Goal: Information Seeking & Learning: Learn about a topic

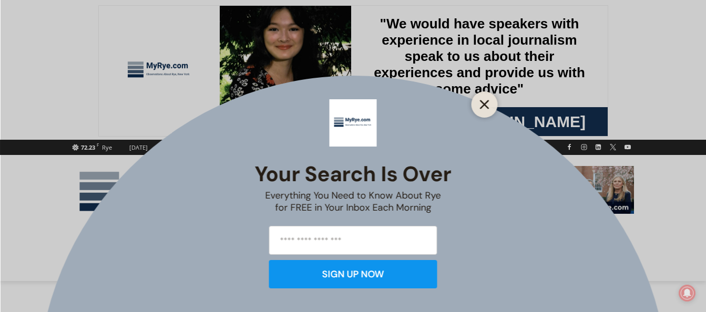
click at [487, 102] on line "Close" at bounding box center [484, 104] width 7 height 7
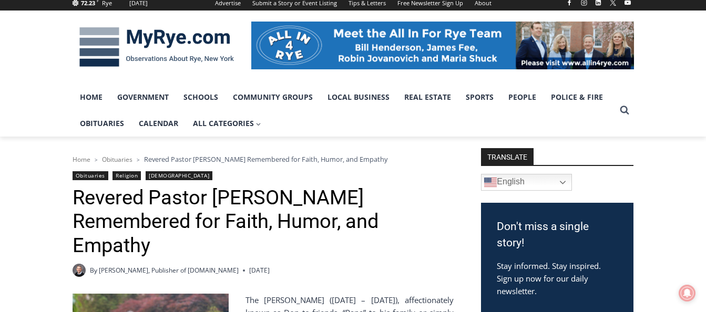
scroll to position [120, 0]
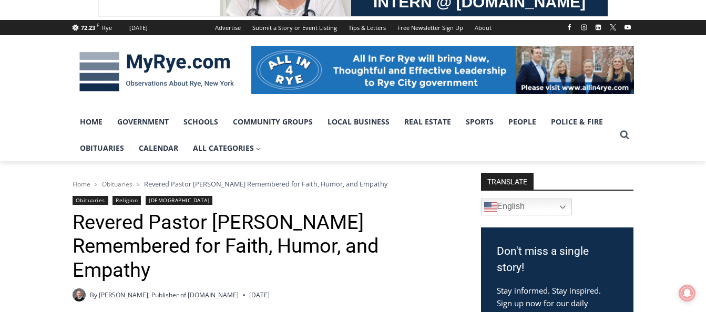
click at [593, 73] on img at bounding box center [442, 69] width 383 height 47
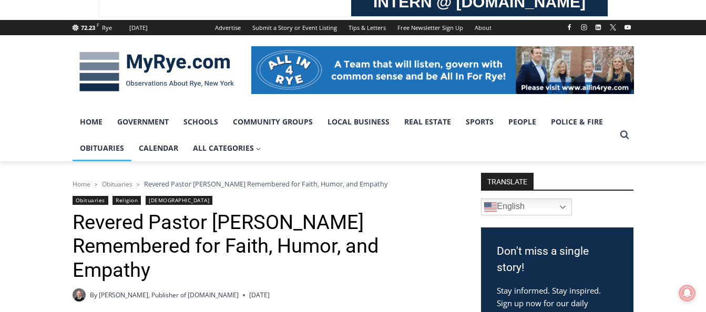
click at [93, 149] on link "Obituaries" at bounding box center [102, 148] width 59 height 26
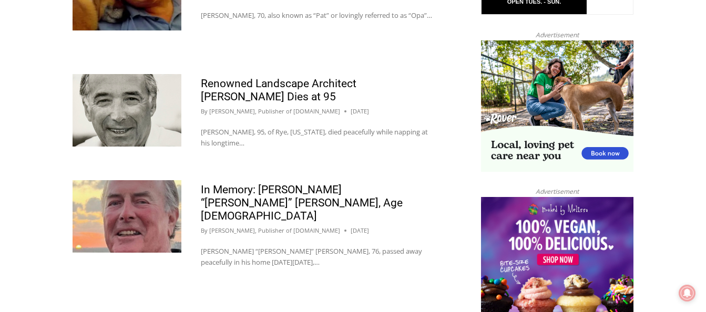
scroll to position [1148, 0]
